Goal: Subscribe to service/newsletter

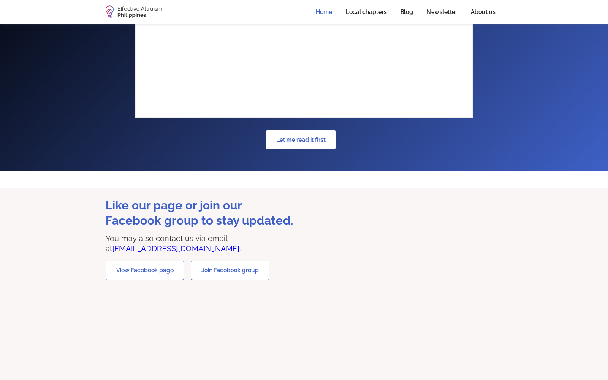
scroll to position [1090, 0]
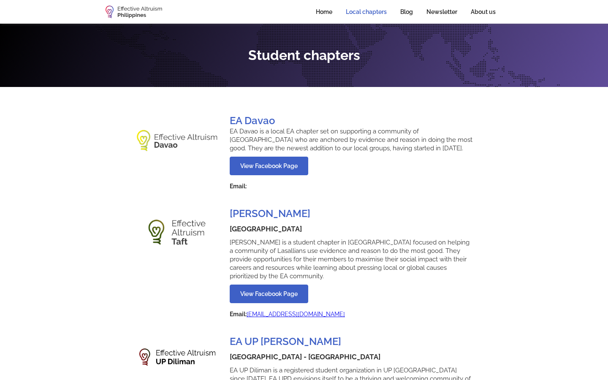
scroll to position [25, 0]
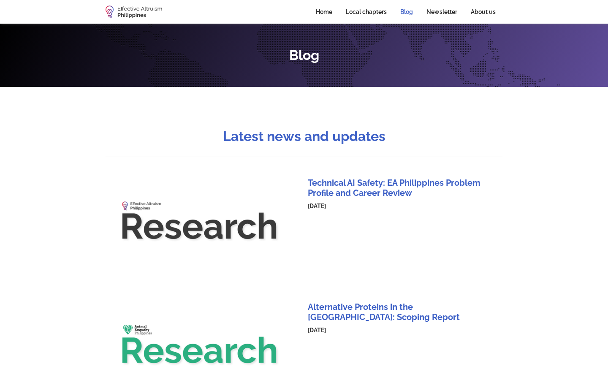
scroll to position [362, 0]
